Goal: Information Seeking & Learning: Learn about a topic

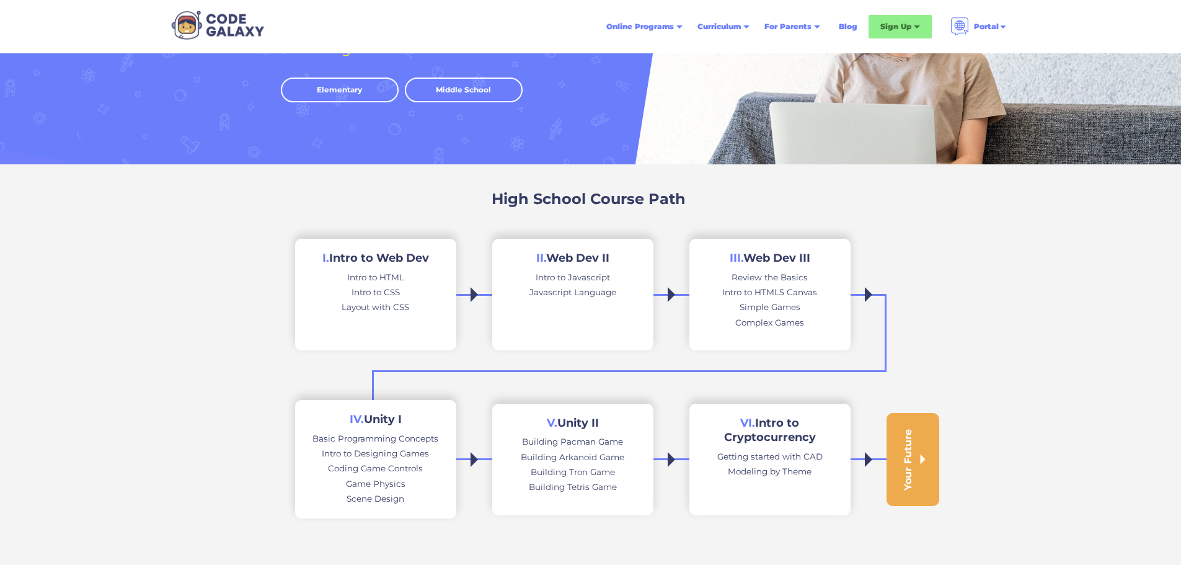
scroll to position [186, 0]
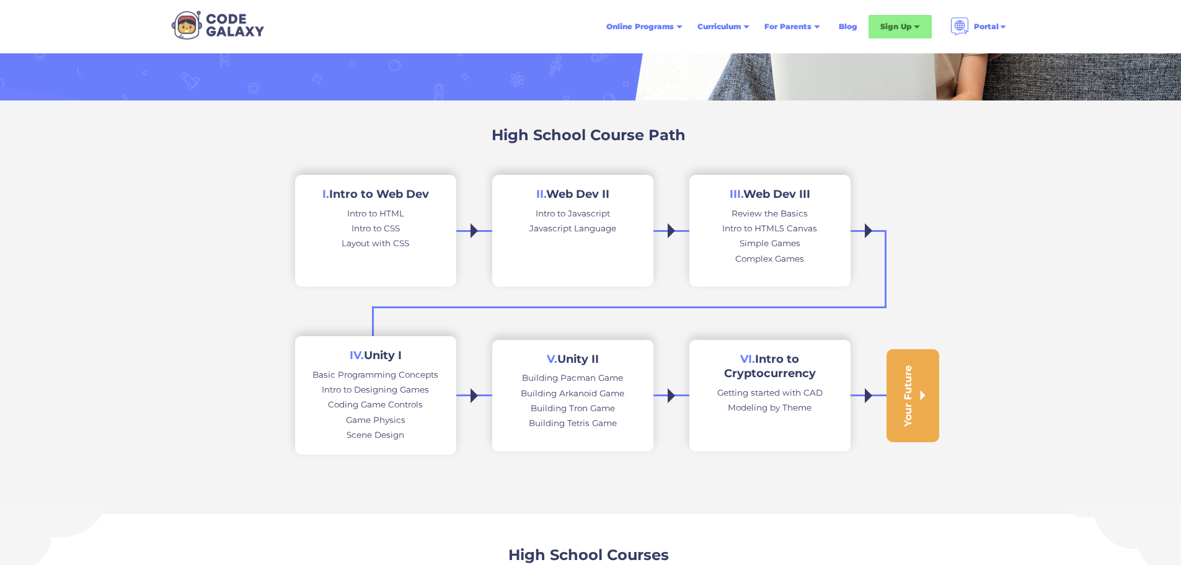
click at [365, 193] on h2 "I. Intro to Web Dev" at bounding box center [375, 194] width 107 height 14
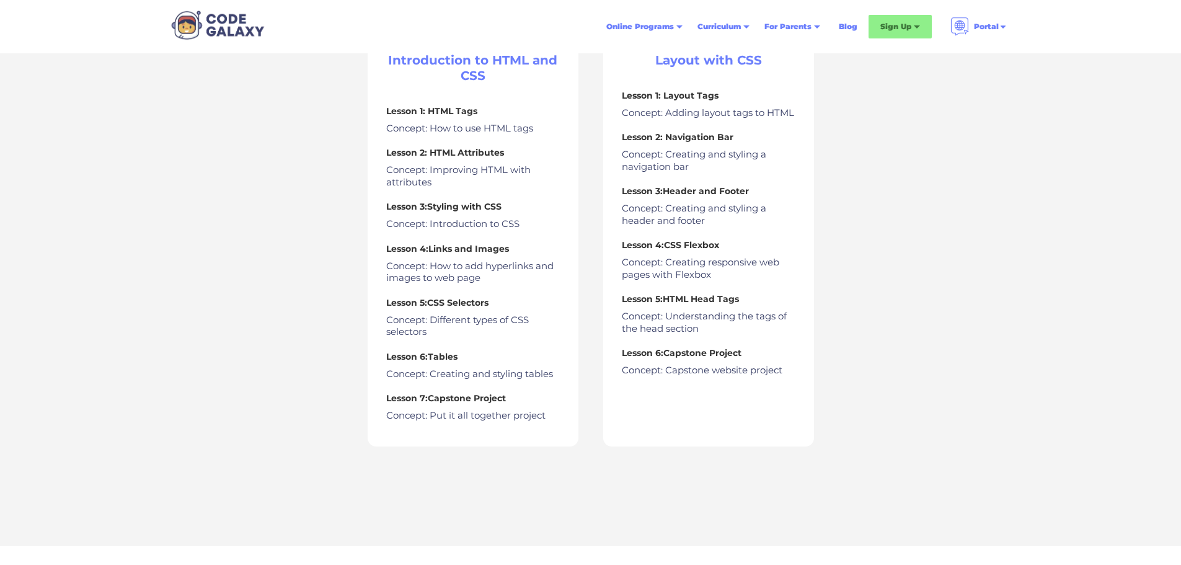
scroll to position [372, 0]
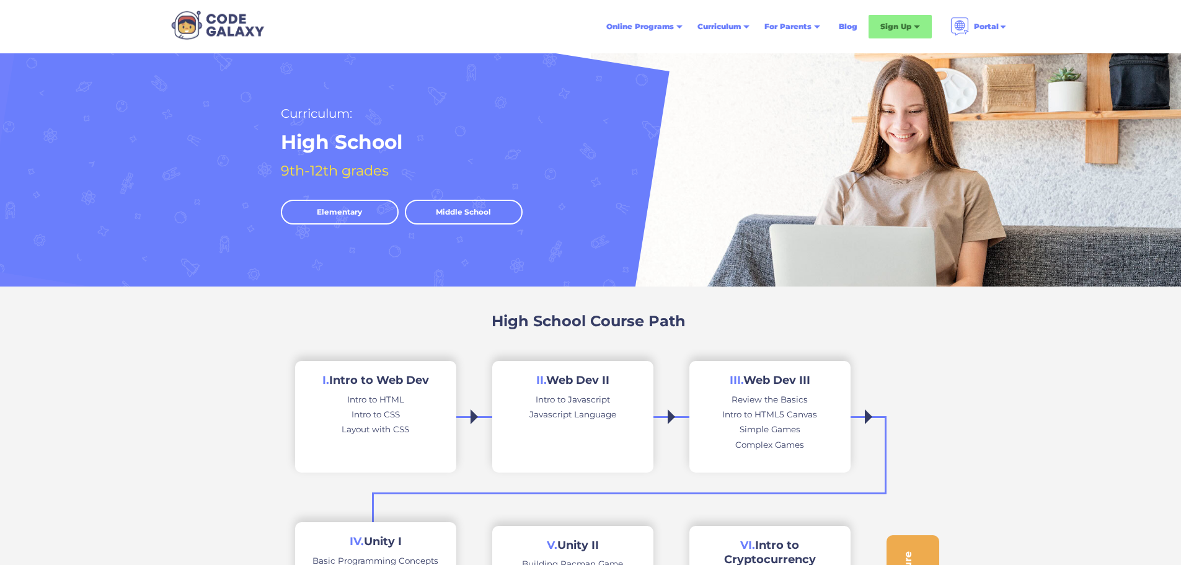
click at [438, 205] on link "Middle School" at bounding box center [464, 212] width 118 height 25
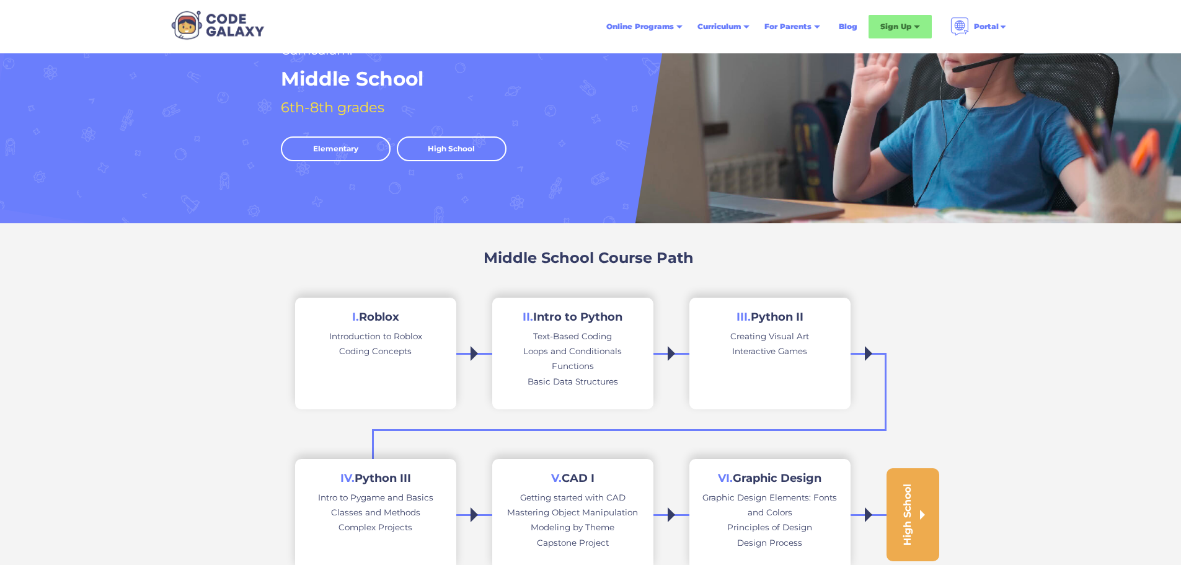
scroll to position [124, 0]
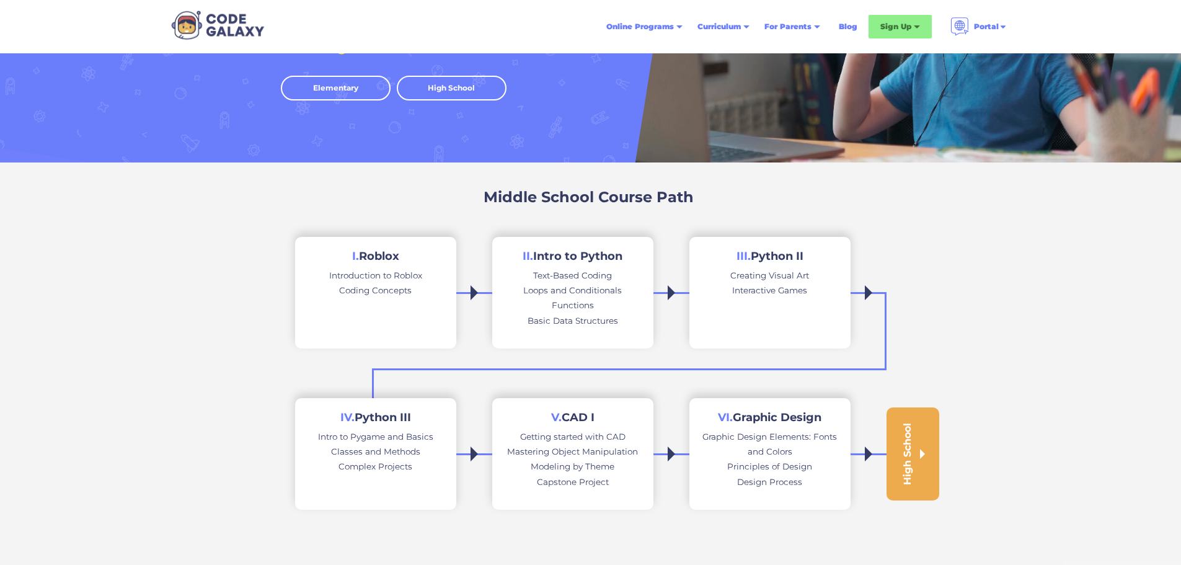
click at [379, 285] on div "Coding Concepts" at bounding box center [375, 290] width 73 height 15
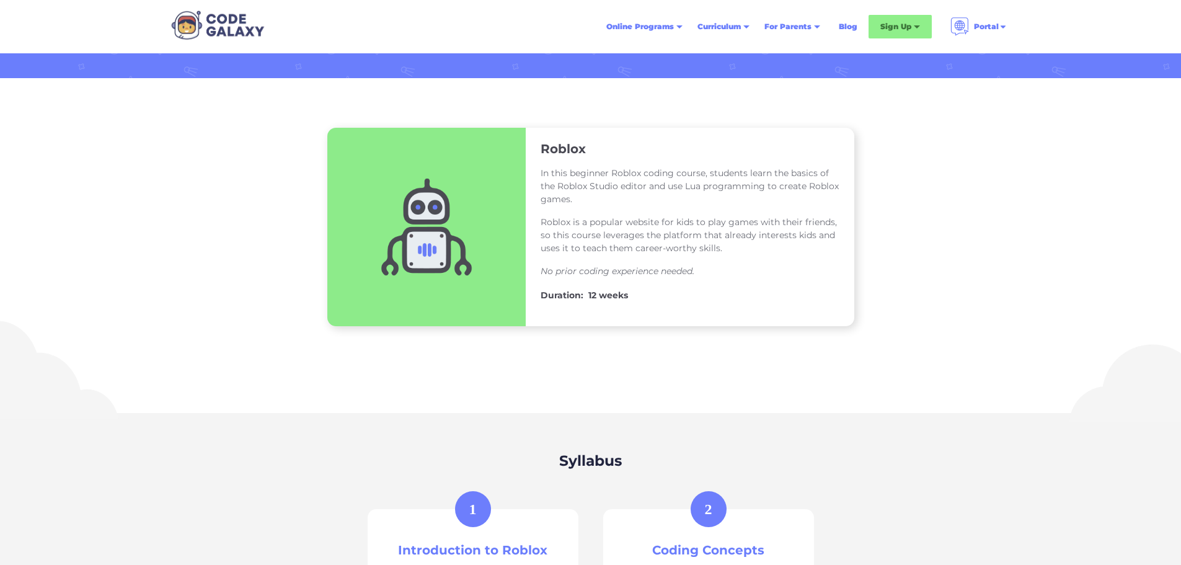
scroll to position [124, 0]
click at [940, 62] on div "Weekly Classes & Private Tutoring" at bounding box center [929, 63] width 97 height 30
